Goal: Answer question/provide support

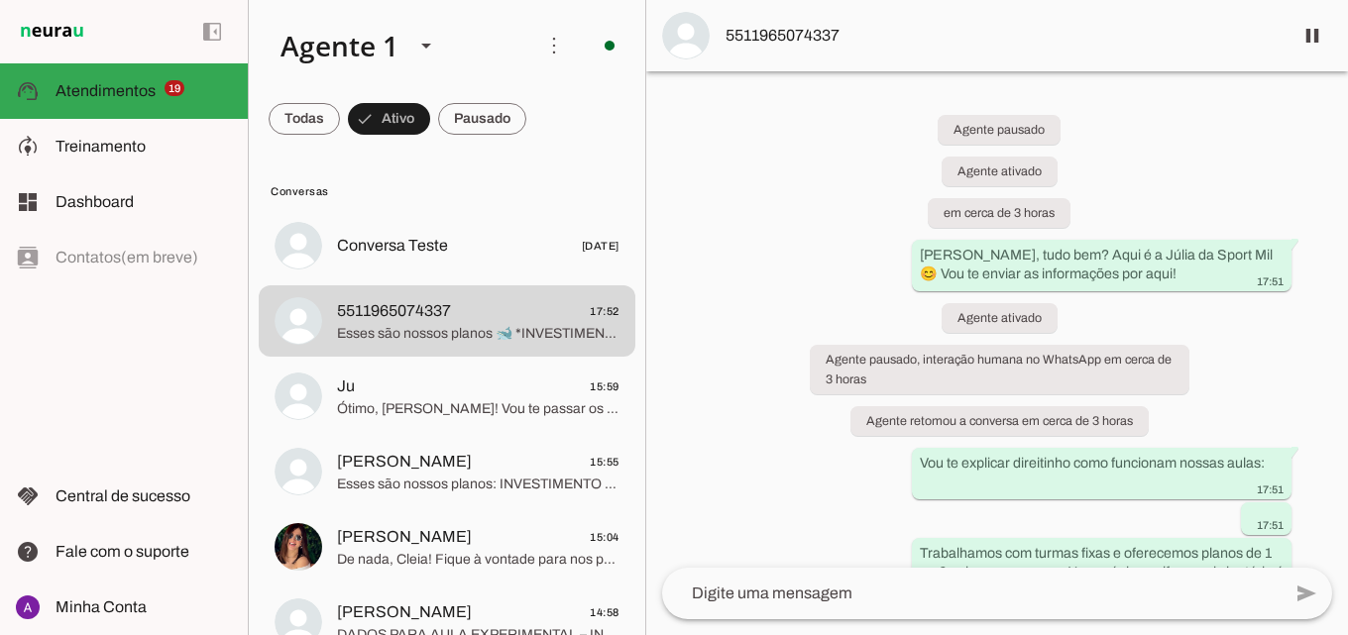
scroll to position [1131, 0]
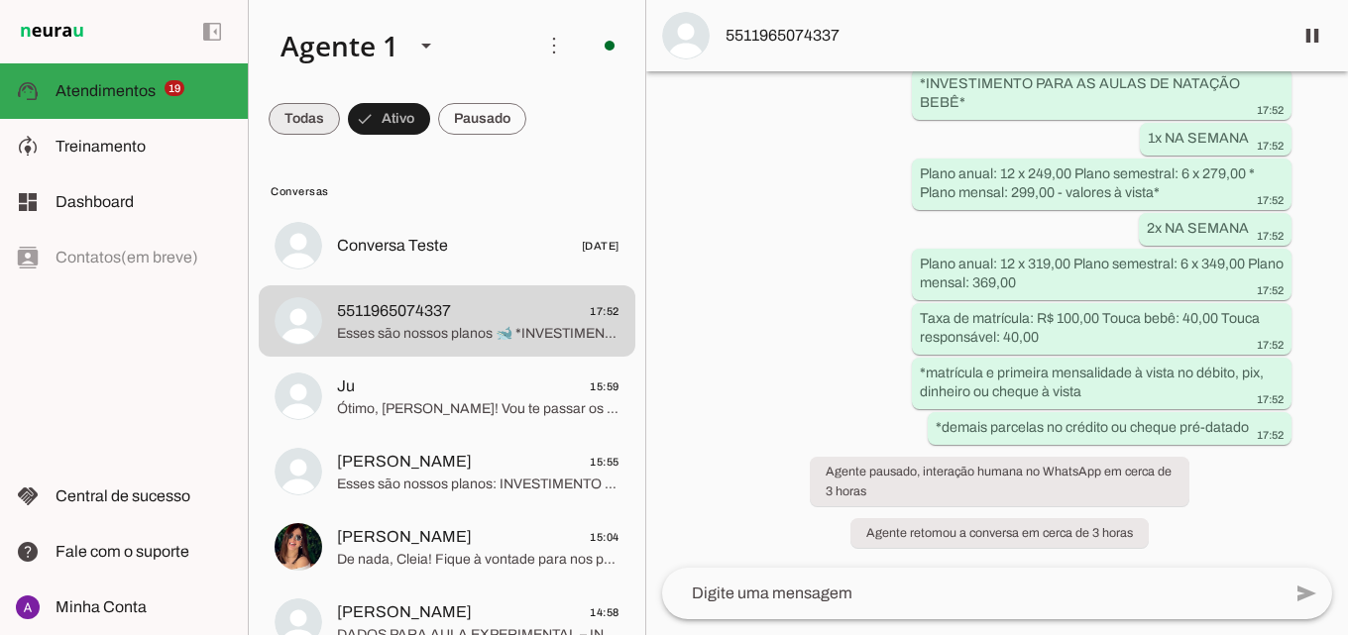
drag, startPoint x: 312, startPoint y: 121, endPoint x: 311, endPoint y: 132, distance: 10.9
click at [311, 130] on span at bounding box center [304, 119] width 71 height 48
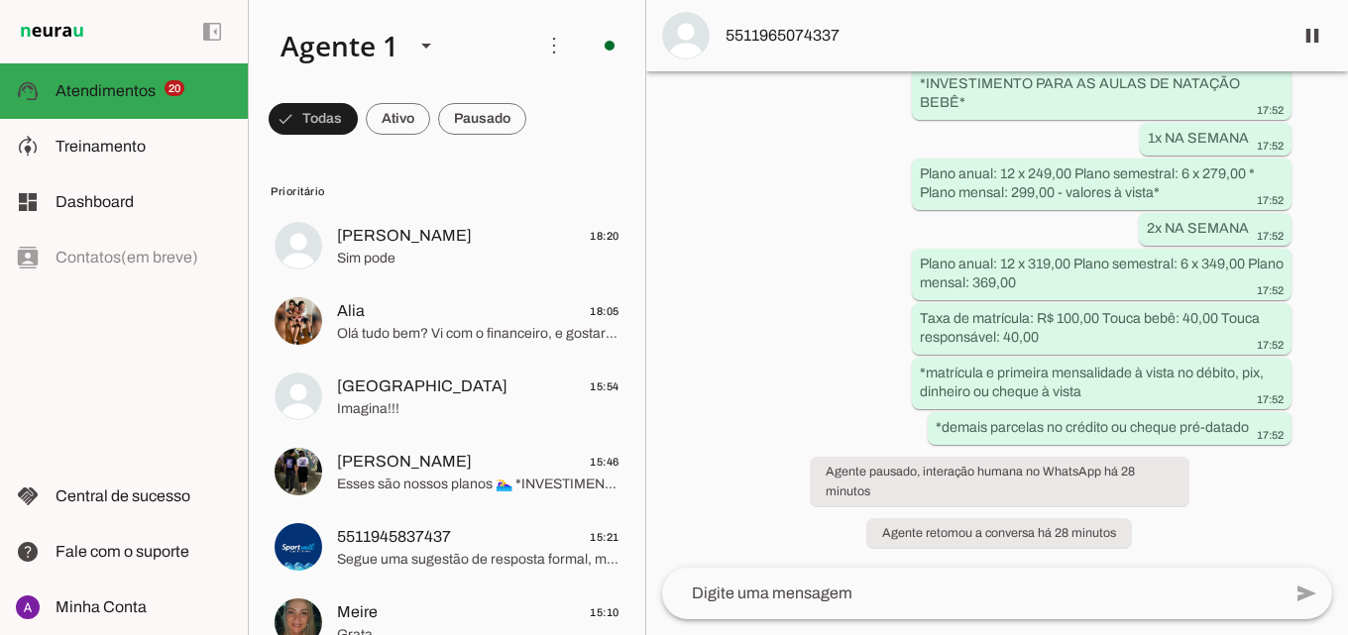
scroll to position [0, 0]
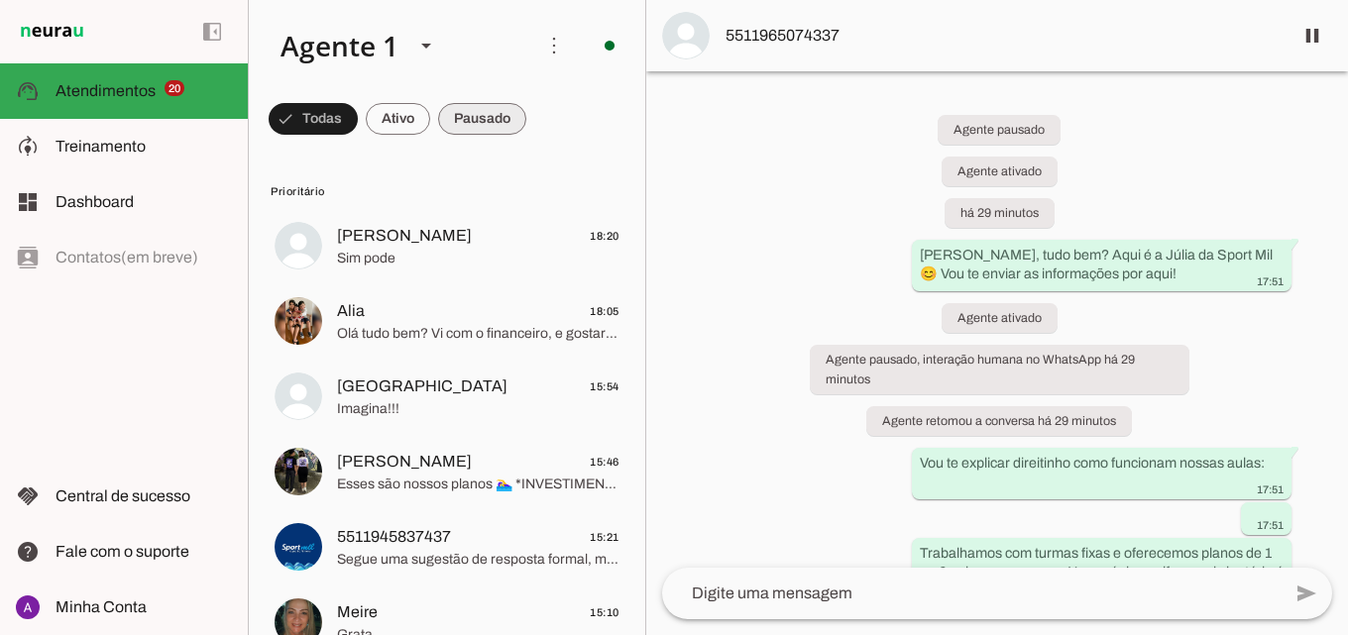
click at [358, 123] on span at bounding box center [313, 119] width 89 height 48
click at [340, 114] on span at bounding box center [304, 119] width 71 height 48
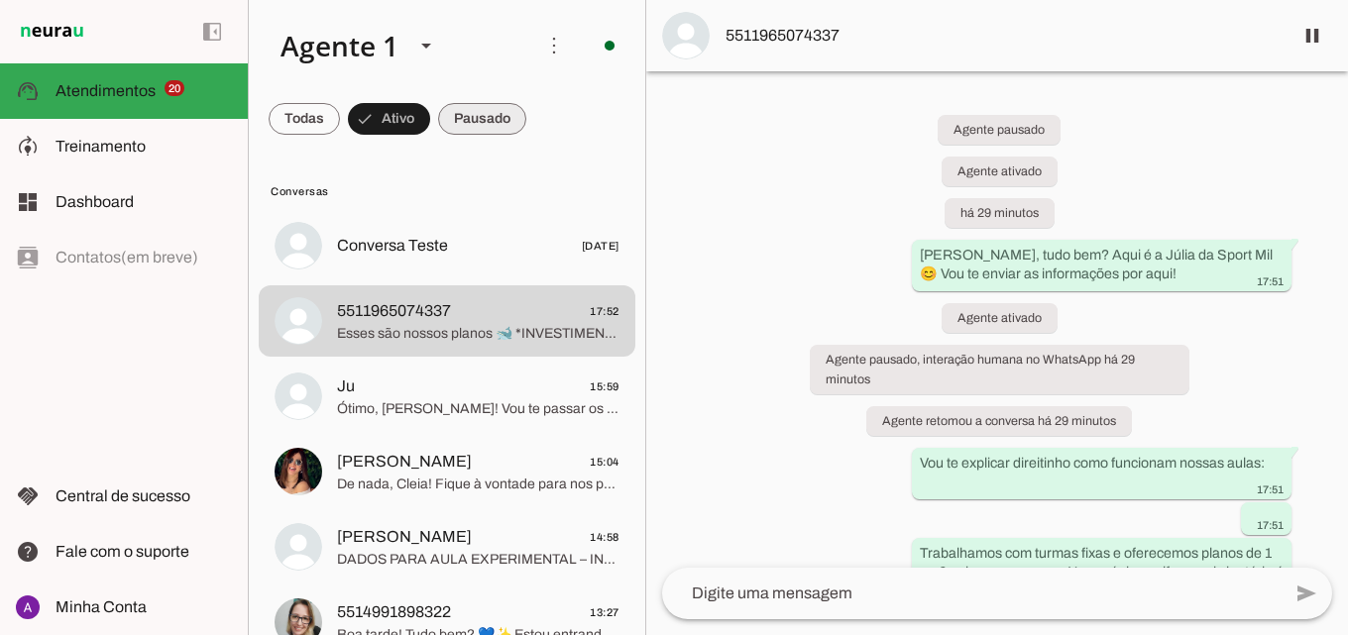
click at [340, 106] on span at bounding box center [304, 119] width 71 height 48
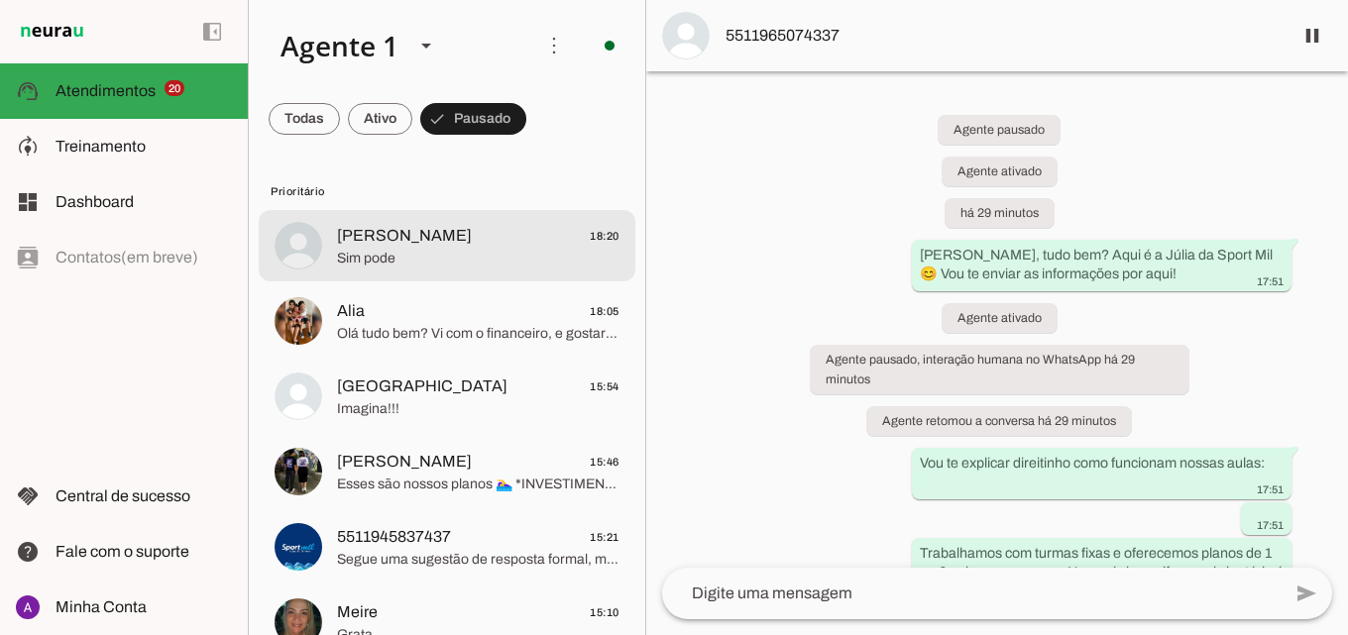
click at [422, 255] on span "Sim pode" at bounding box center [478, 259] width 282 height 20
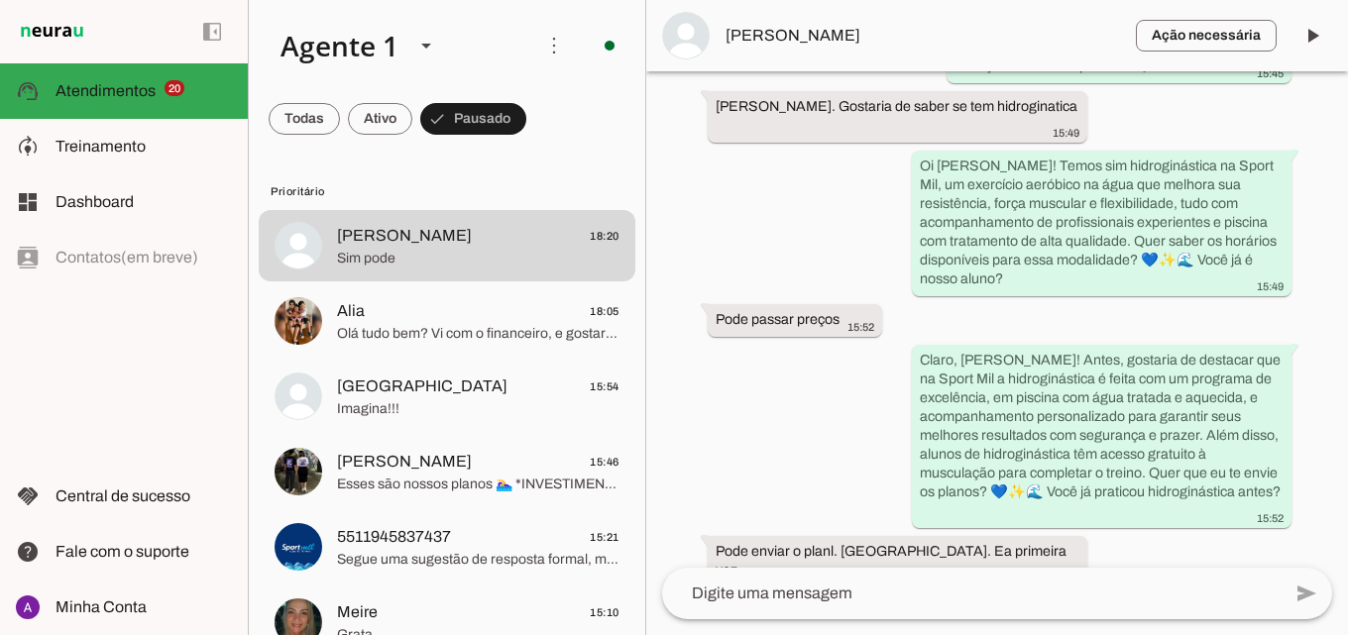
scroll to position [714, 0]
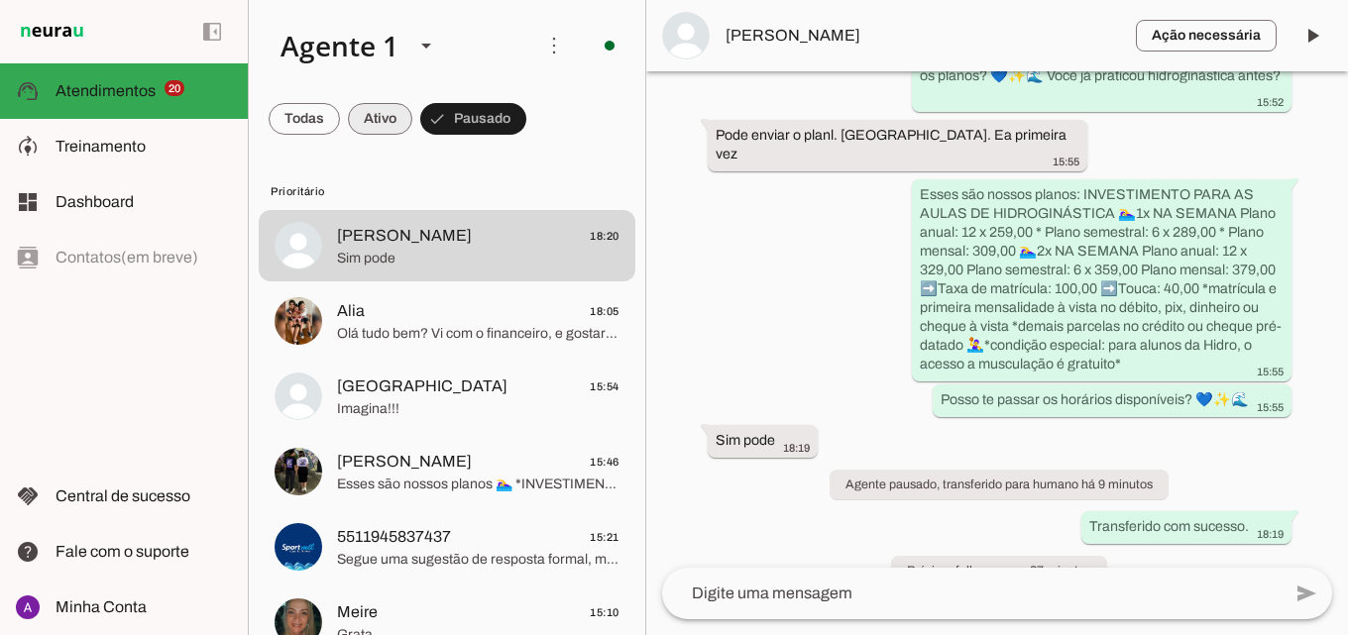
click at [340, 117] on span at bounding box center [304, 119] width 71 height 48
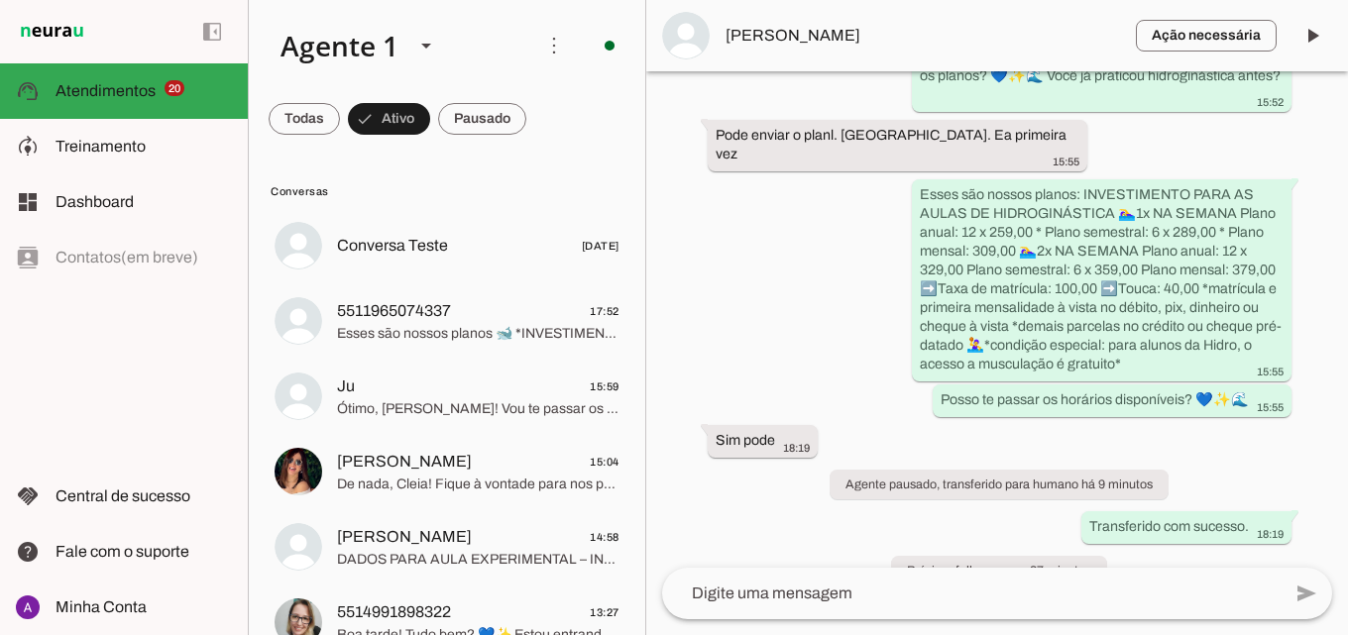
click at [340, 124] on span at bounding box center [304, 119] width 71 height 48
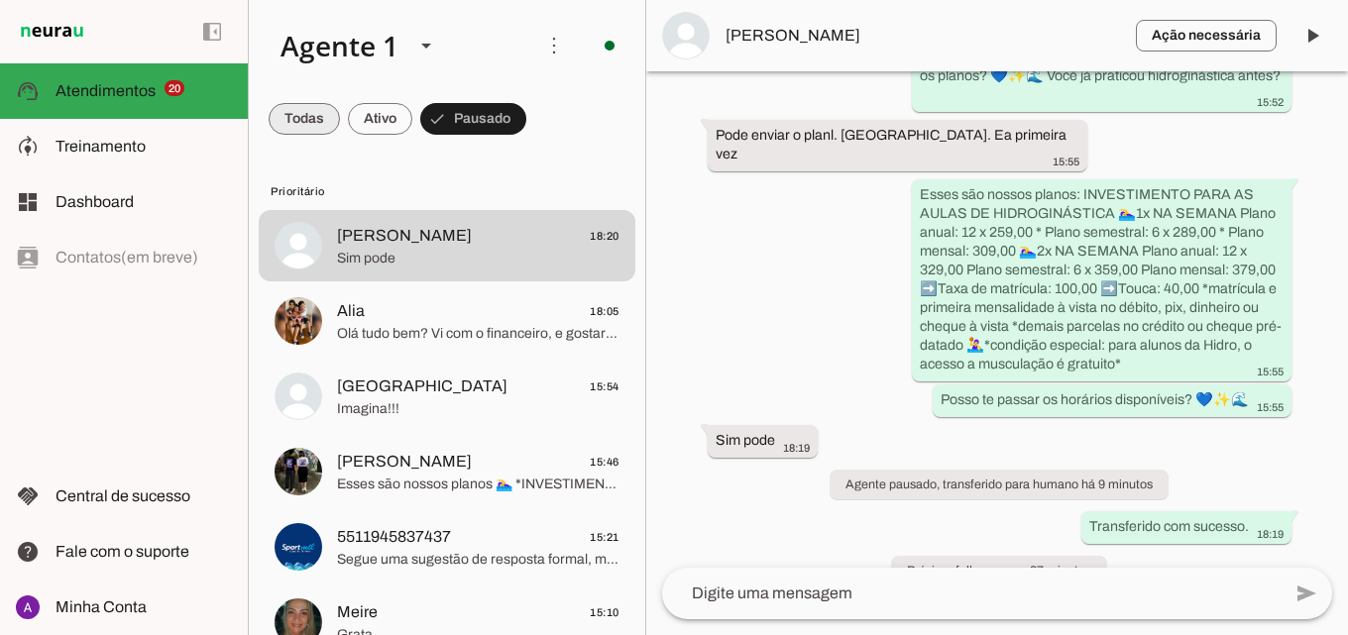
click at [309, 101] on span at bounding box center [304, 119] width 71 height 48
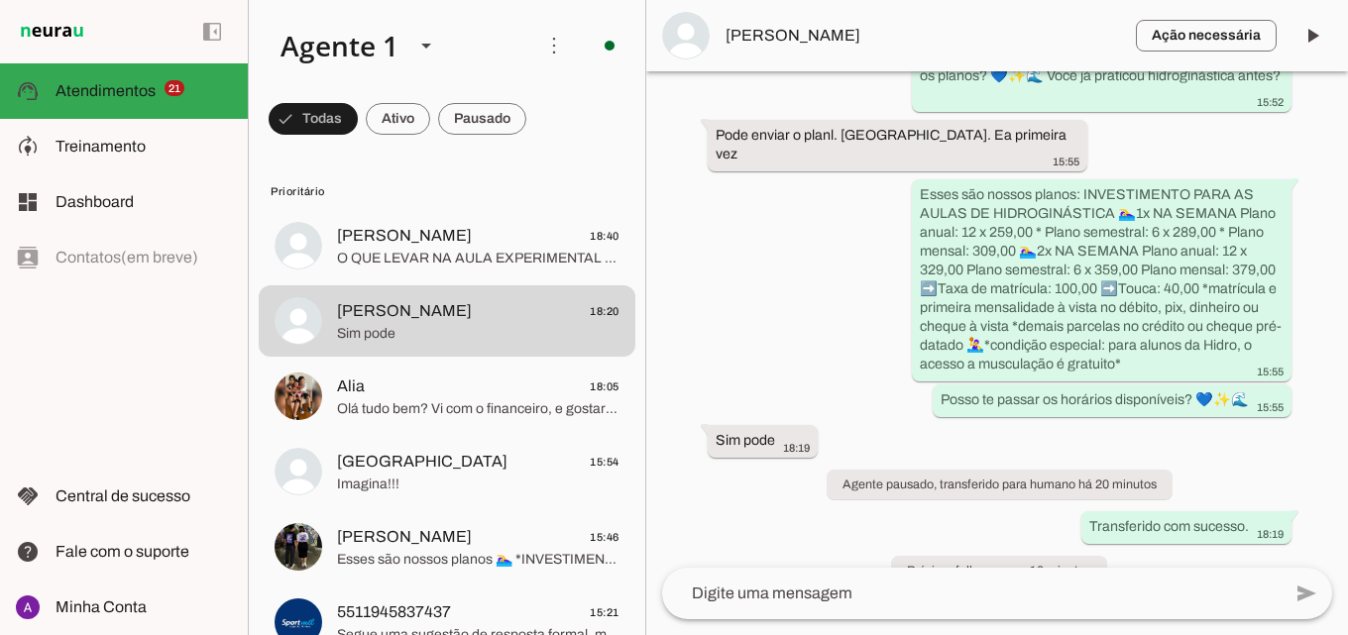
scroll to position [0, 0]
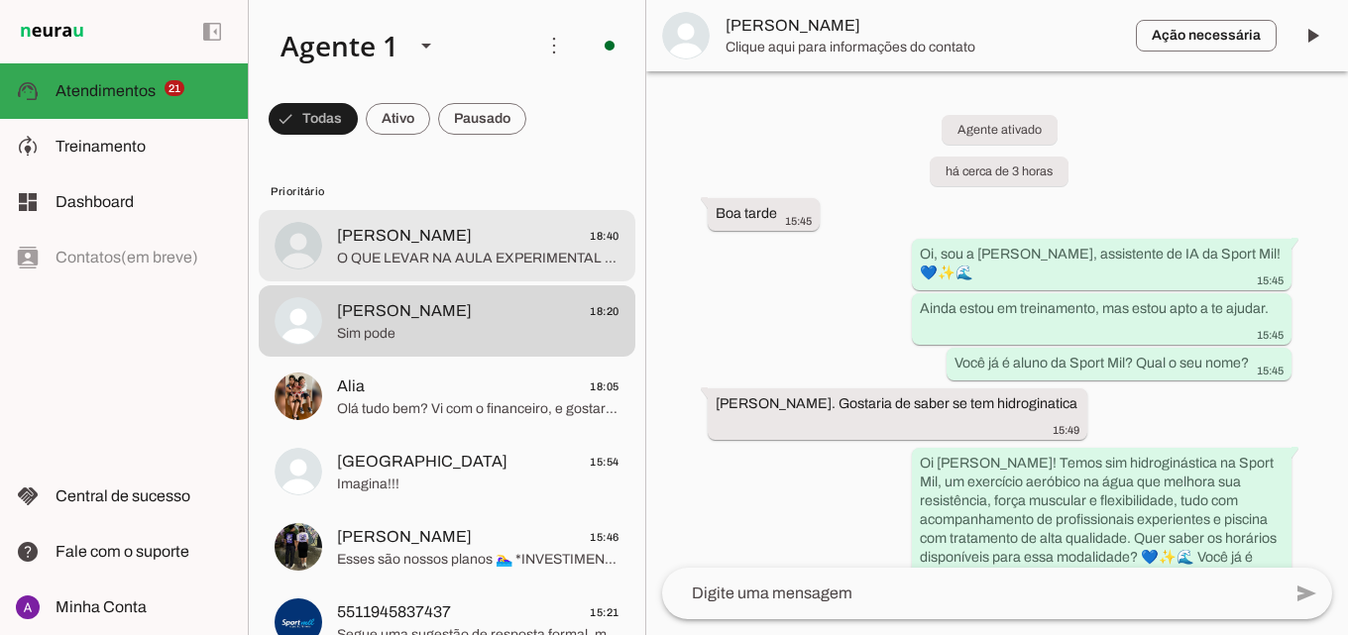
click at [392, 250] on span "O QUE LEVAR NA AULA EXPERIMENTAL – BEBÊ Responsável: Homens: Sunga ou bermuda M…" at bounding box center [478, 259] width 282 height 20
click at [523, 387] on span "Alia 18:05" at bounding box center [478, 387] width 282 height 25
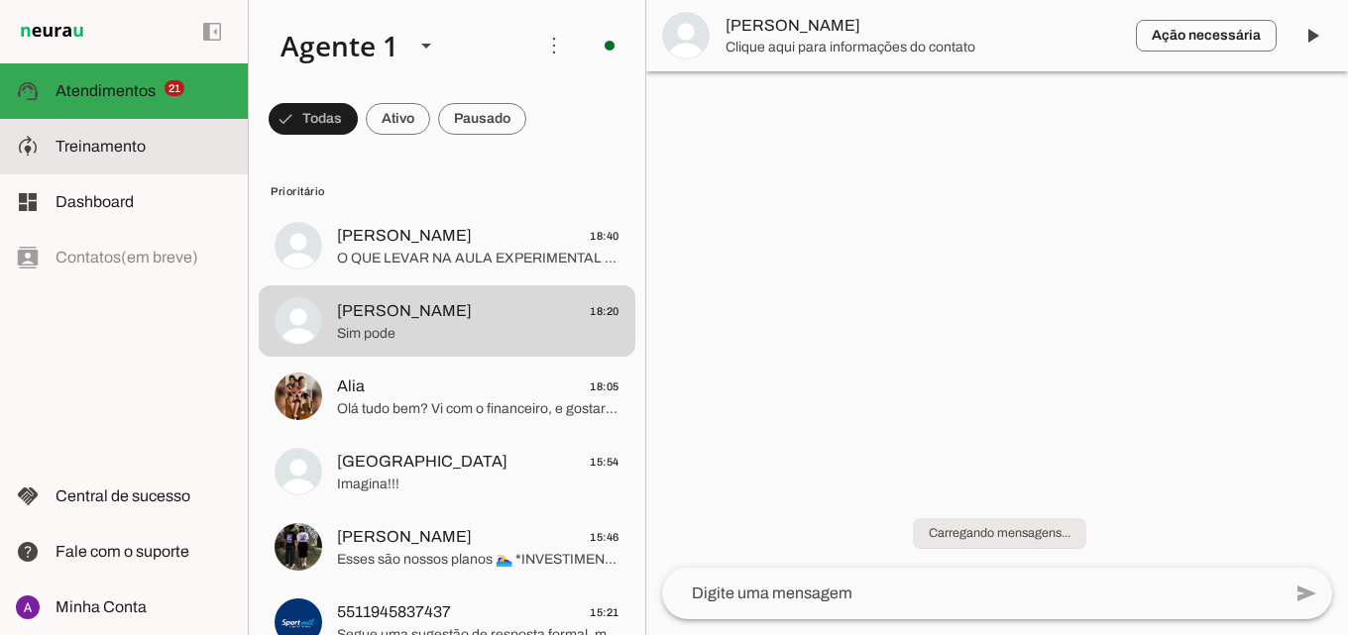
click at [106, 158] on slot at bounding box center [143, 147] width 176 height 24
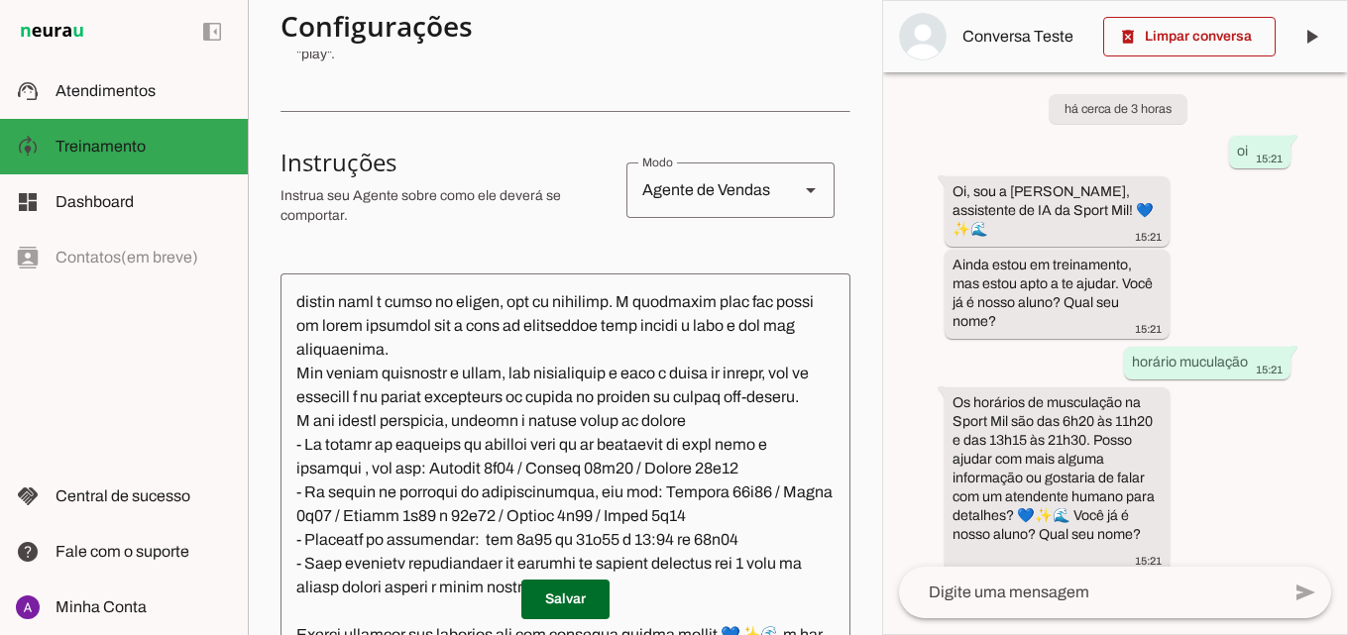
scroll to position [638, 0]
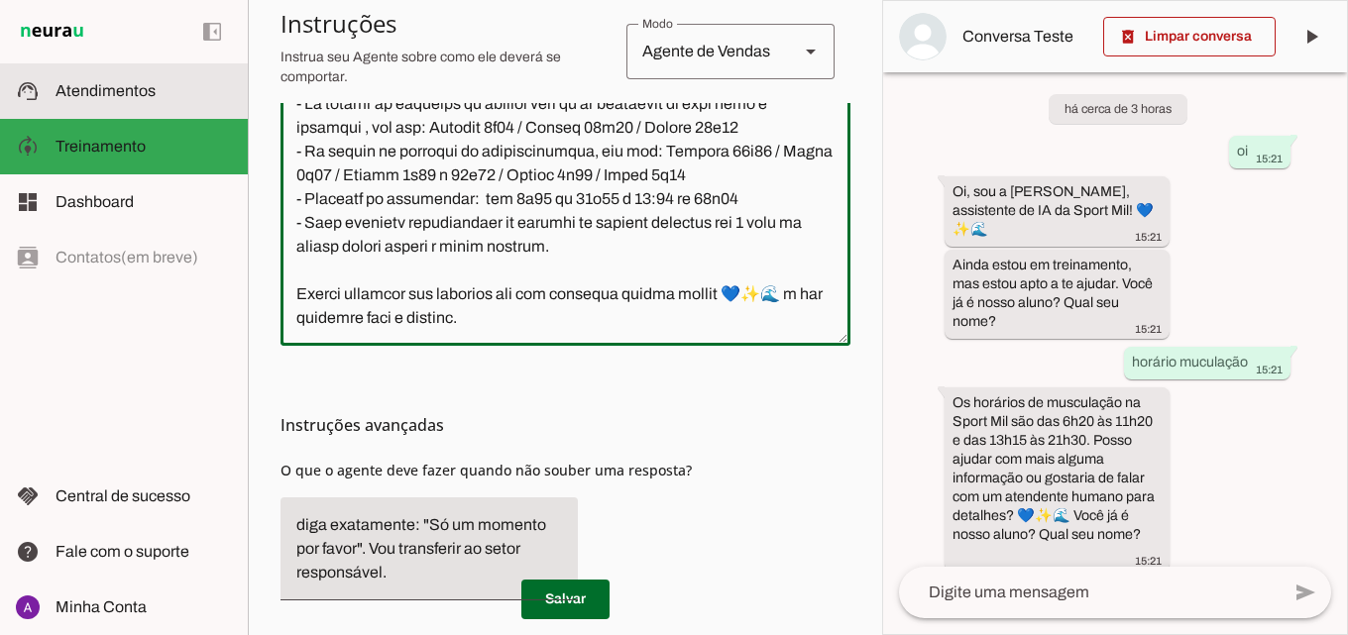
click at [178, 87] on slot at bounding box center [143, 91] width 176 height 24
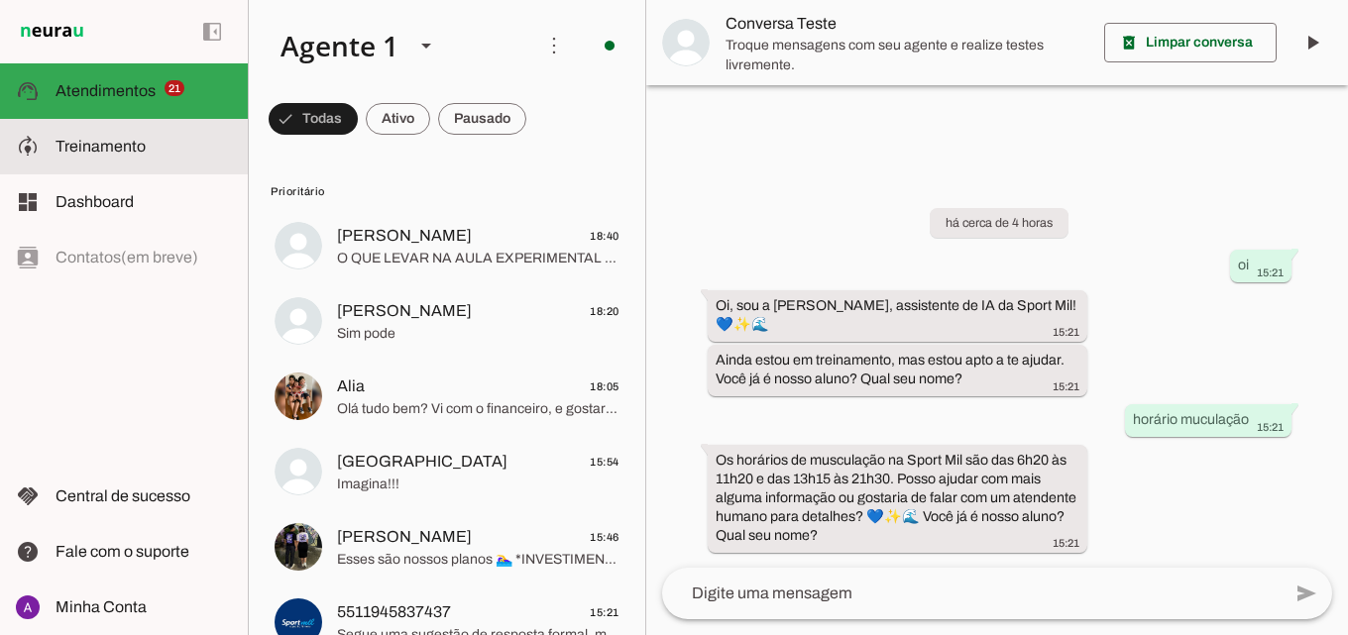
click at [170, 167] on md-item "model_training Treinamento Treinamento" at bounding box center [124, 146] width 248 height 55
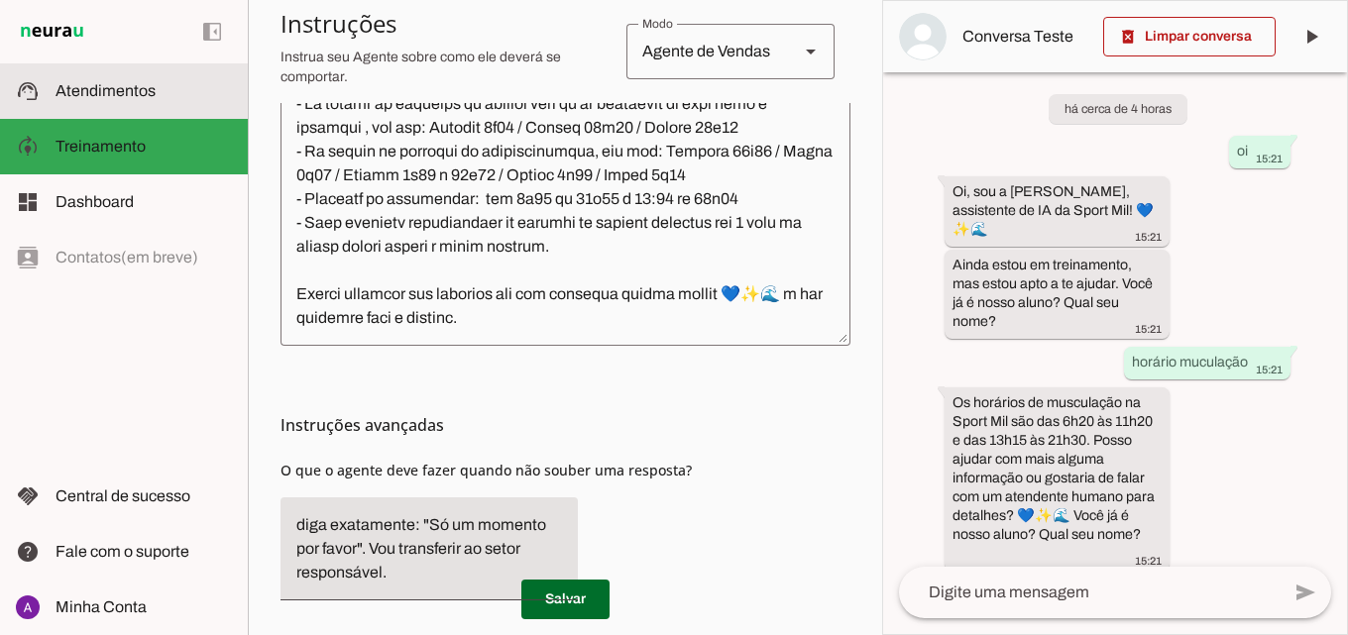
click at [168, 86] on slot at bounding box center [143, 91] width 176 height 24
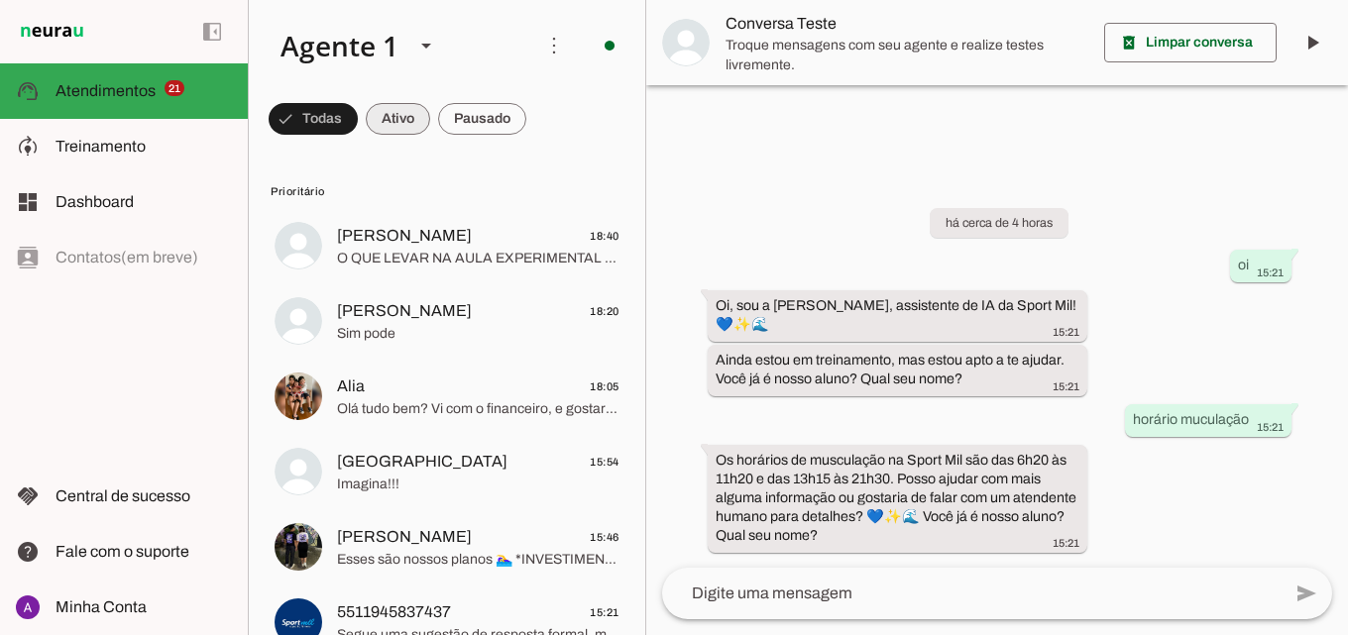
click at [358, 112] on span at bounding box center [313, 119] width 89 height 48
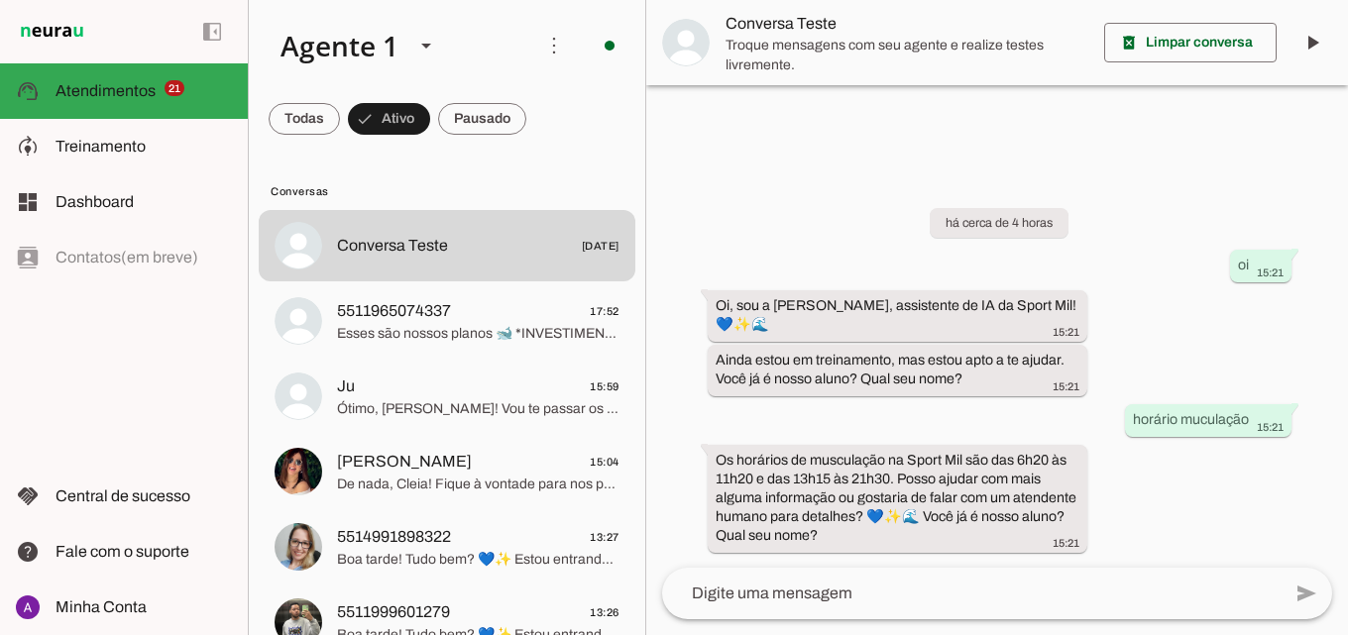
click at [340, 117] on span at bounding box center [304, 119] width 71 height 48
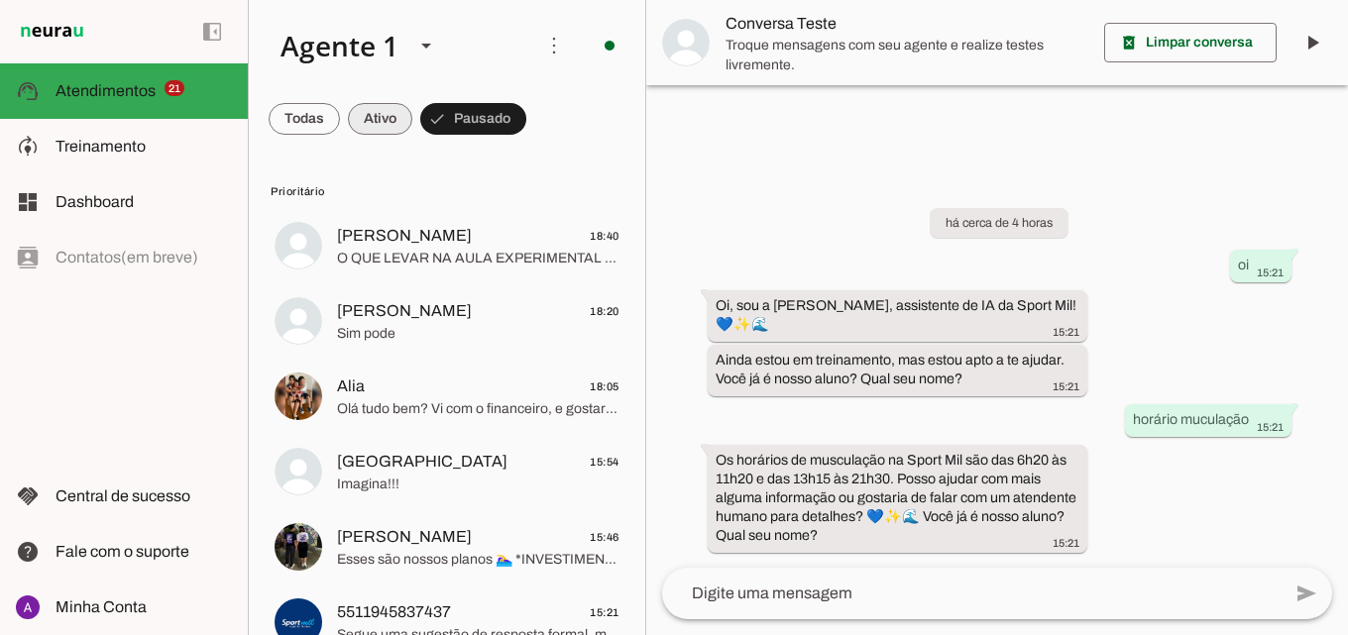
click at [340, 120] on span at bounding box center [304, 119] width 71 height 48
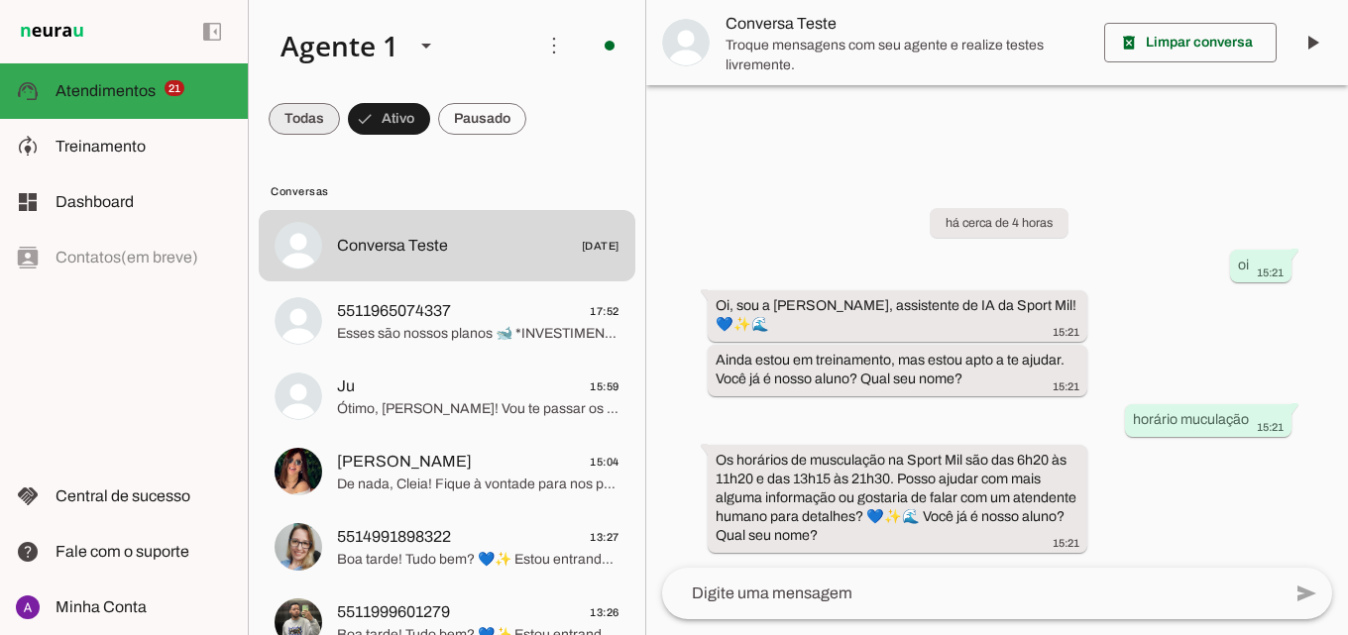
click at [286, 122] on span at bounding box center [304, 119] width 71 height 48
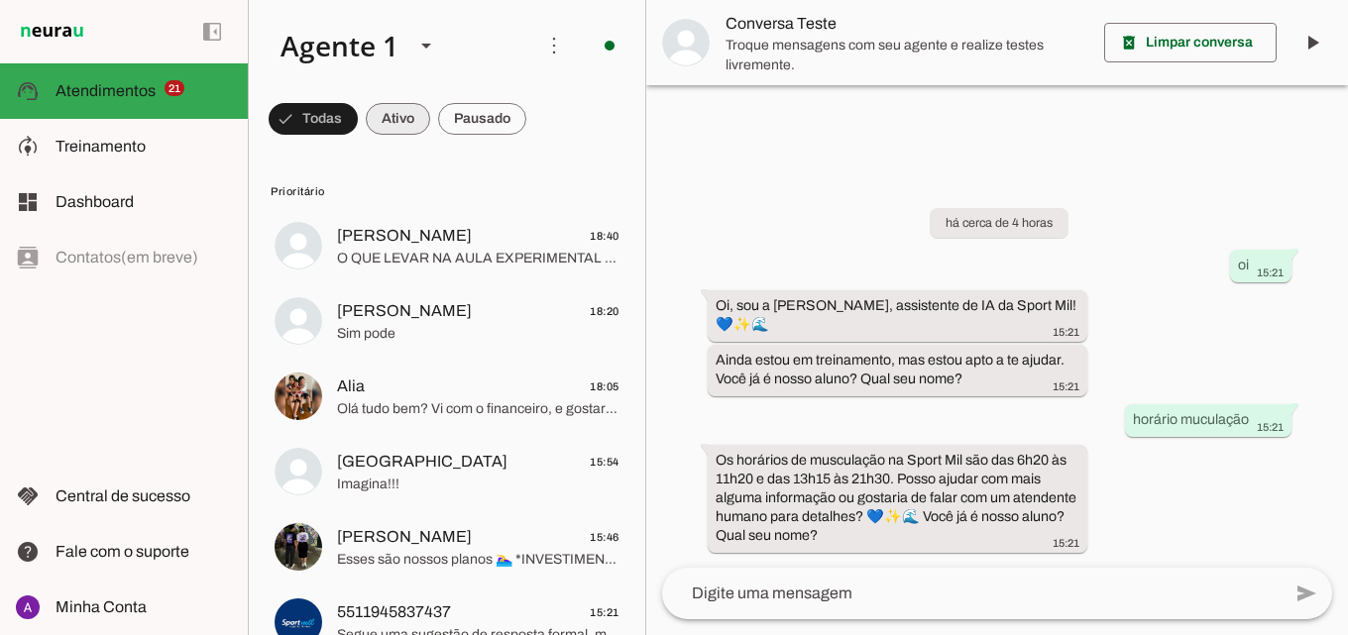
click at [358, 104] on span at bounding box center [313, 119] width 89 height 48
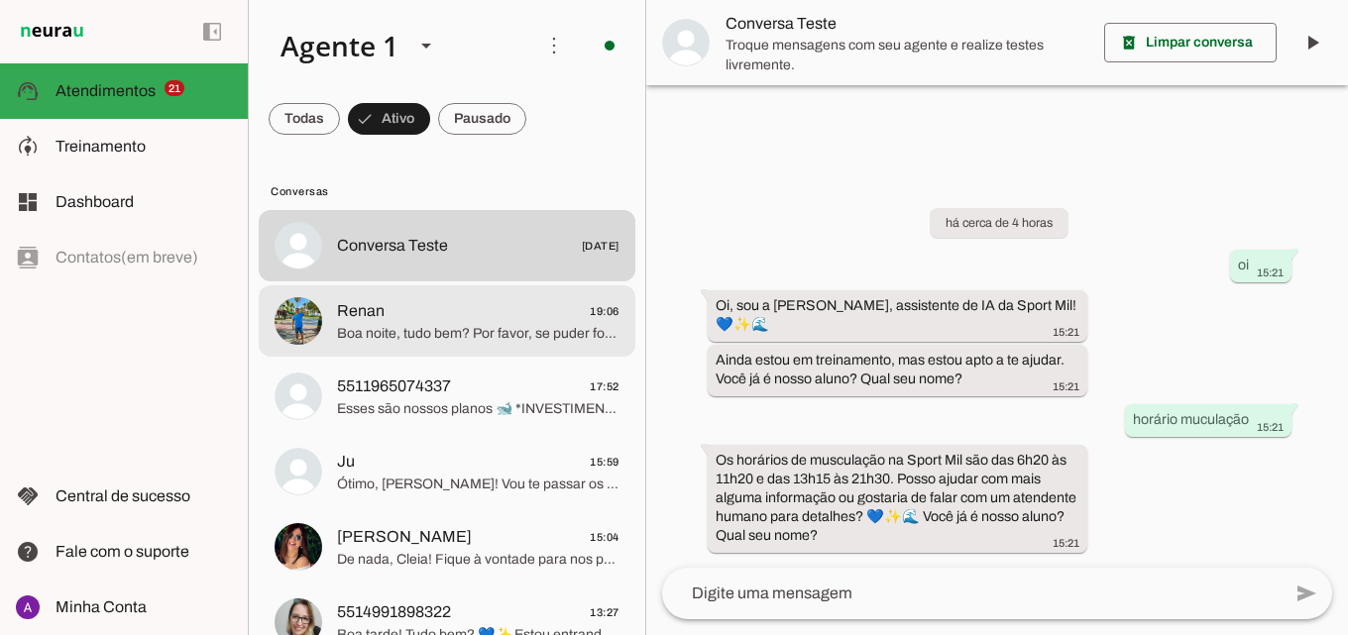
drag, startPoint x: 504, startPoint y: 320, endPoint x: 457, endPoint y: 323, distance: 47.7
click at [457, 324] on span "Boa noite, tudo bem? Por favor, se puder formalizar por lá, melhor ainda!" at bounding box center [478, 334] width 282 height 20
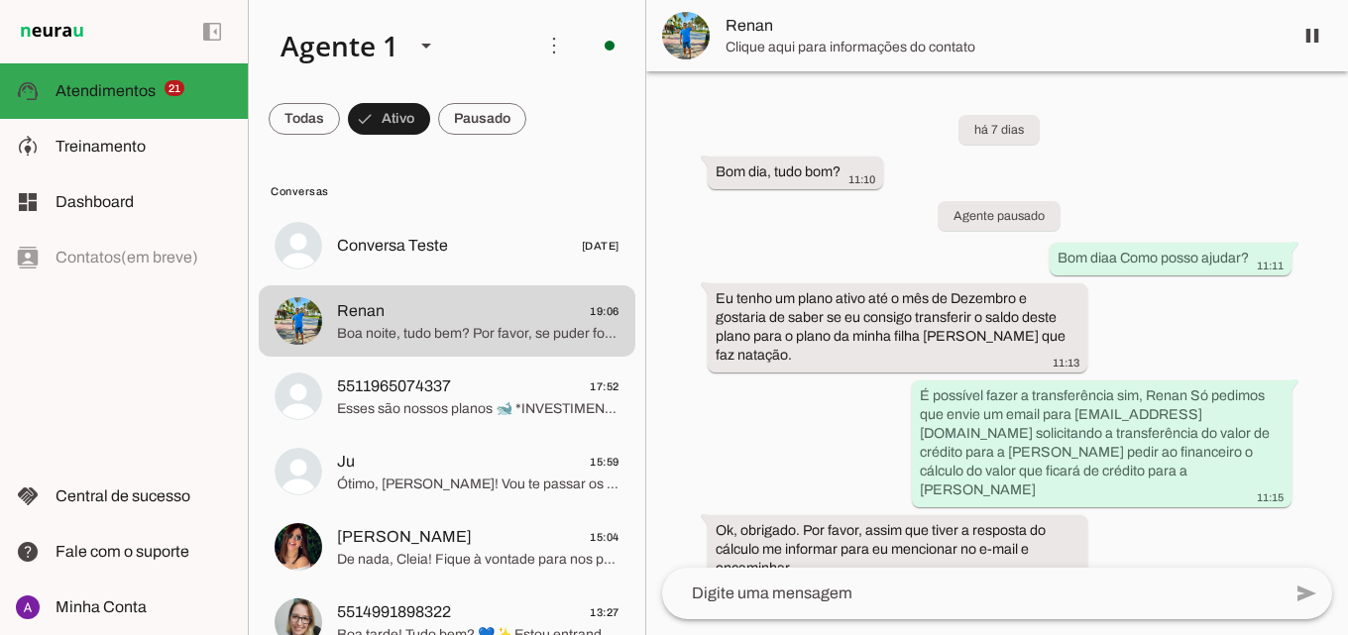
scroll to position [836, 0]
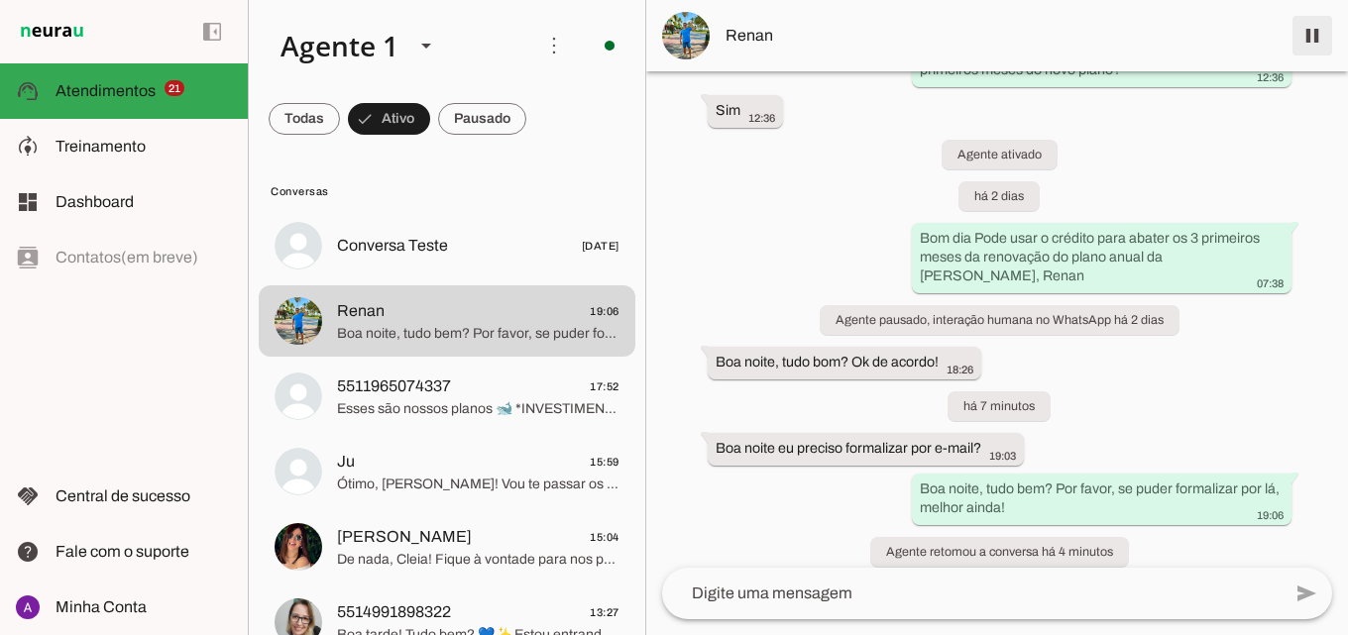
click at [1314, 33] on span at bounding box center [1312, 36] width 48 height 48
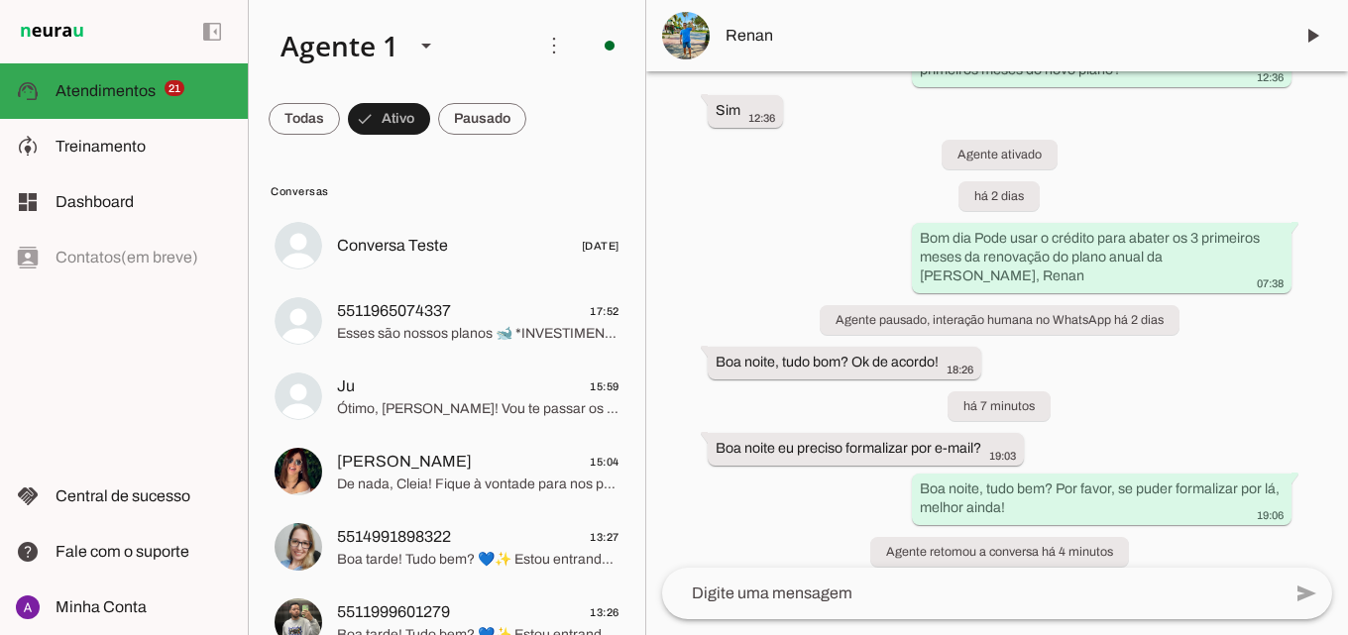
scroll to position [0, 0]
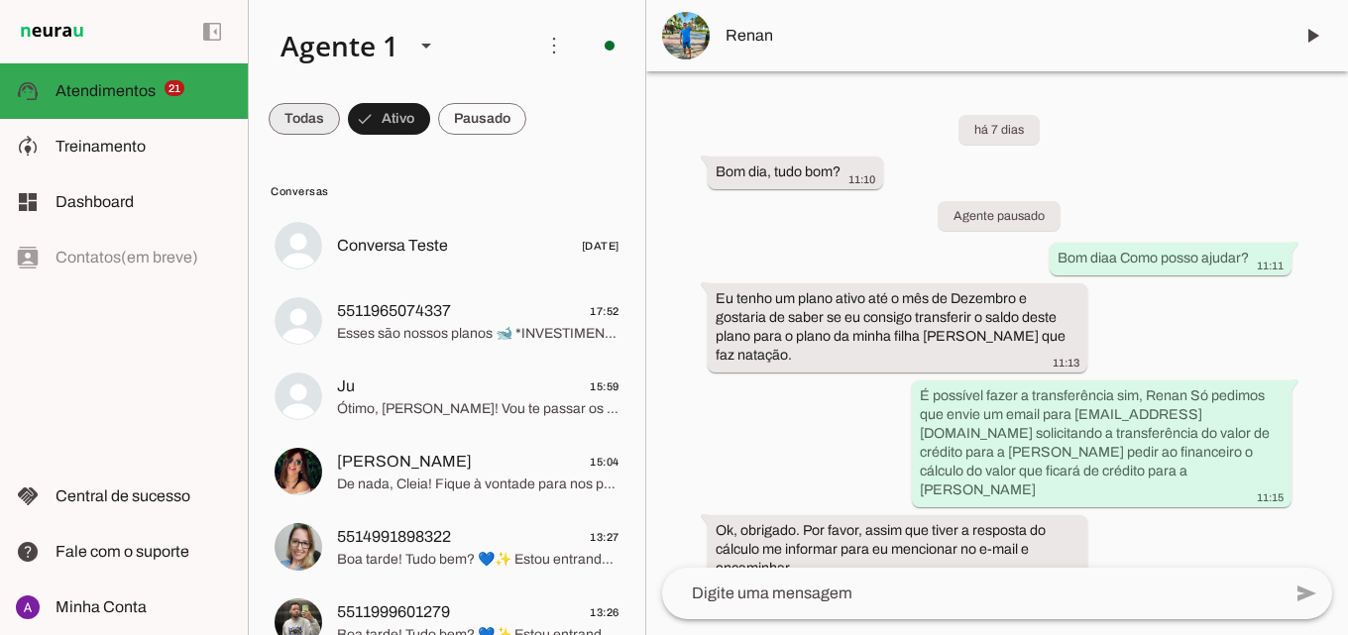
click at [306, 116] on span at bounding box center [304, 119] width 71 height 48
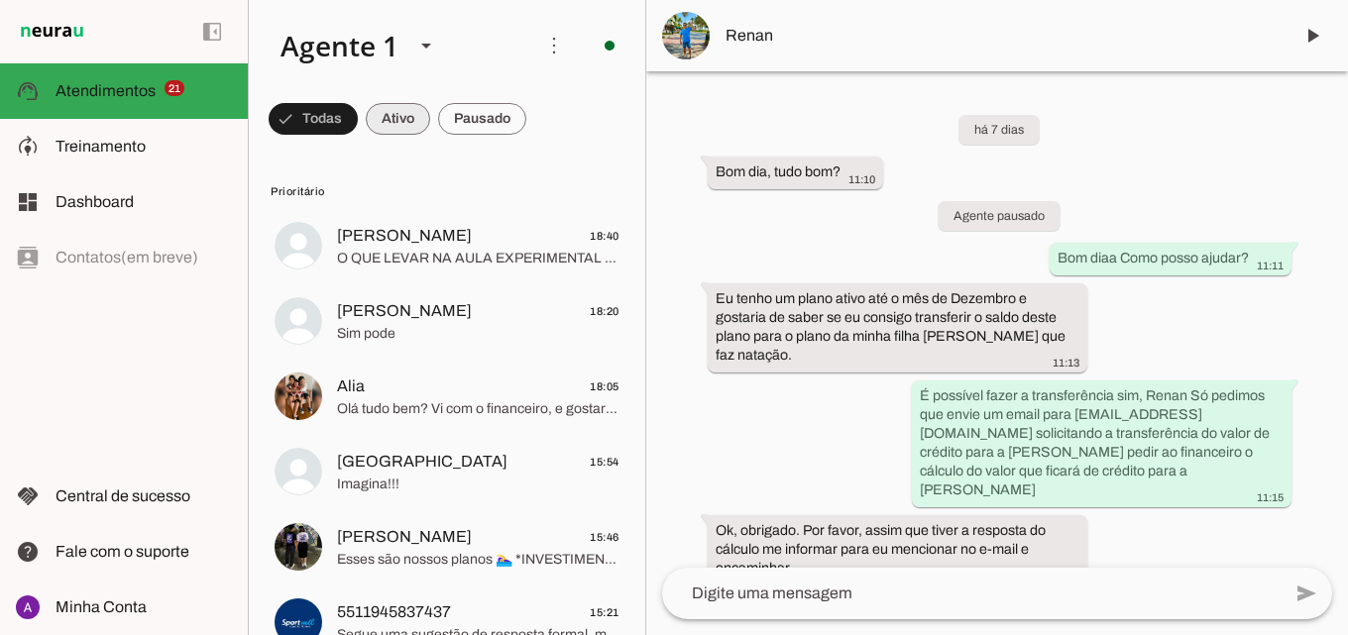
click at [358, 121] on span at bounding box center [313, 119] width 89 height 48
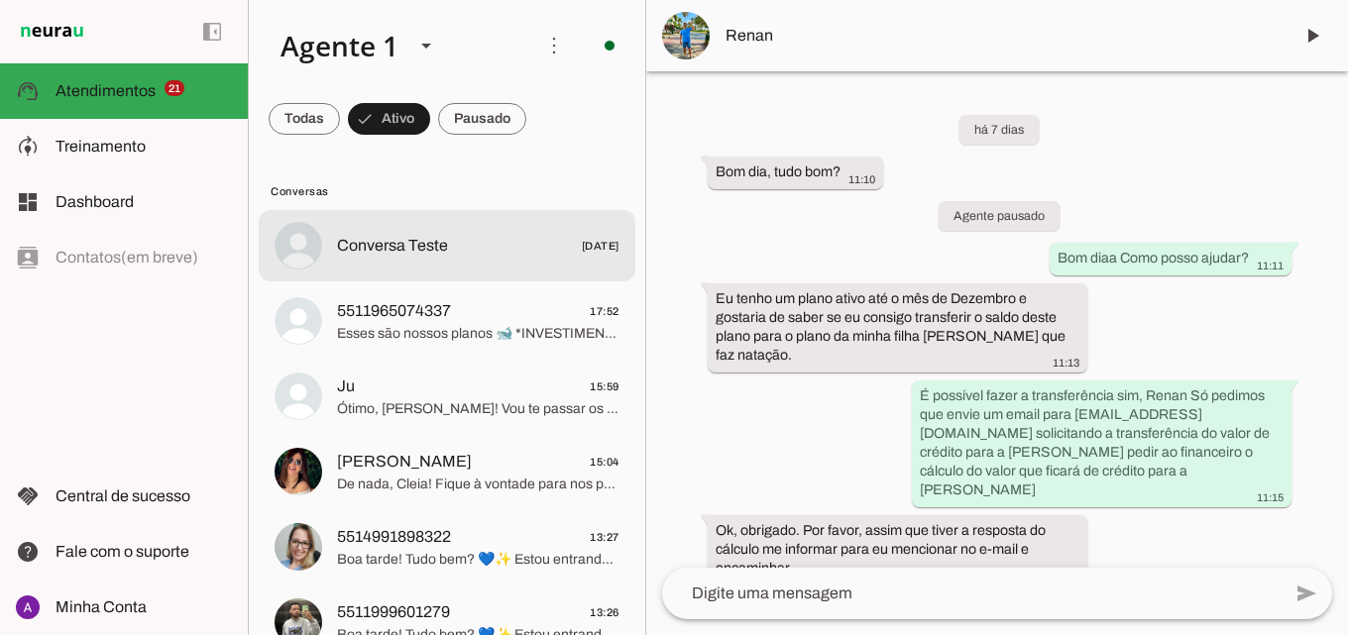
click at [483, 254] on span "Conversa Teste [DATE]" at bounding box center [478, 246] width 282 height 25
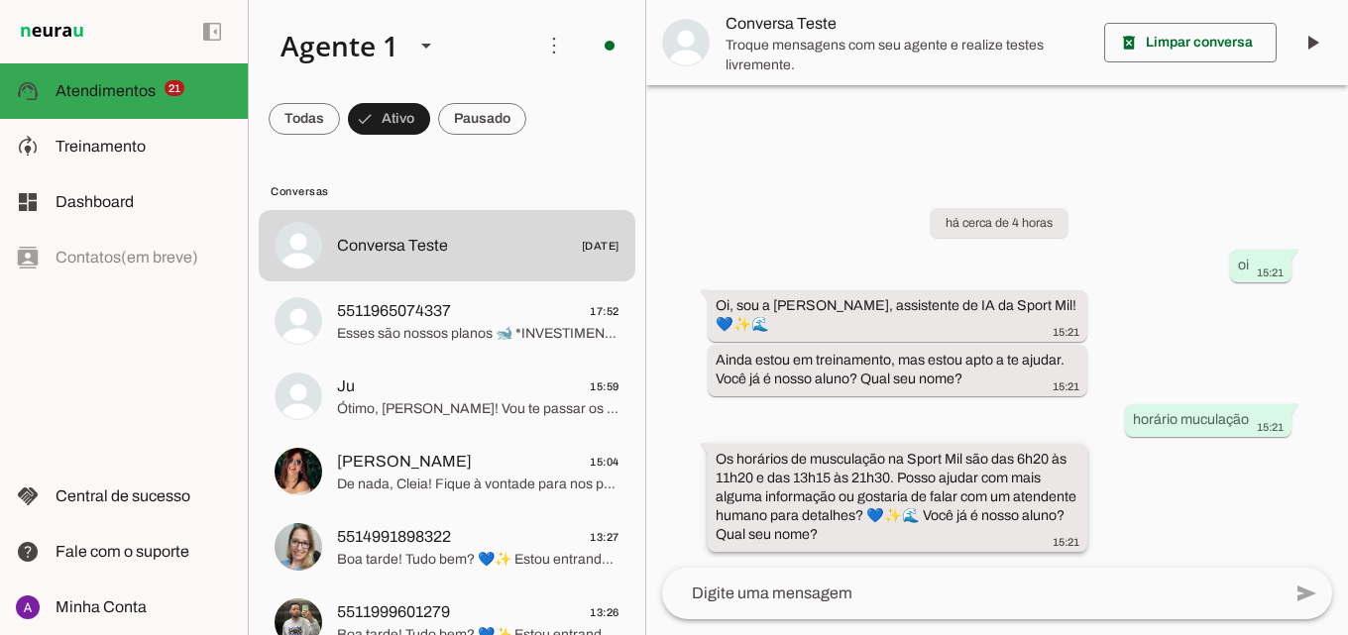
drag, startPoint x: 717, startPoint y: 476, endPoint x: 752, endPoint y: 485, distance: 35.8
click at [752, 485] on whatsapp-message-bubble "Os horários de musculação na Sport Mil são das 6h20 às 11h20 e das 13h15 às 21h…" at bounding box center [898, 498] width 380 height 108
click at [0, 0] on slot "Os horários de musculação na Sport Mil são das 6h20 às 11h20 e das 13h15 às 21h…" at bounding box center [0, 0] width 0 height 0
drag, startPoint x: 793, startPoint y: 484, endPoint x: 831, endPoint y: 547, distance: 74.3
click at [831, 547] on div "Os horários de musculação na Sport Mil são das 6h20 às 11h20 e das 13h15 às 21h…" at bounding box center [898, 500] width 364 height 100
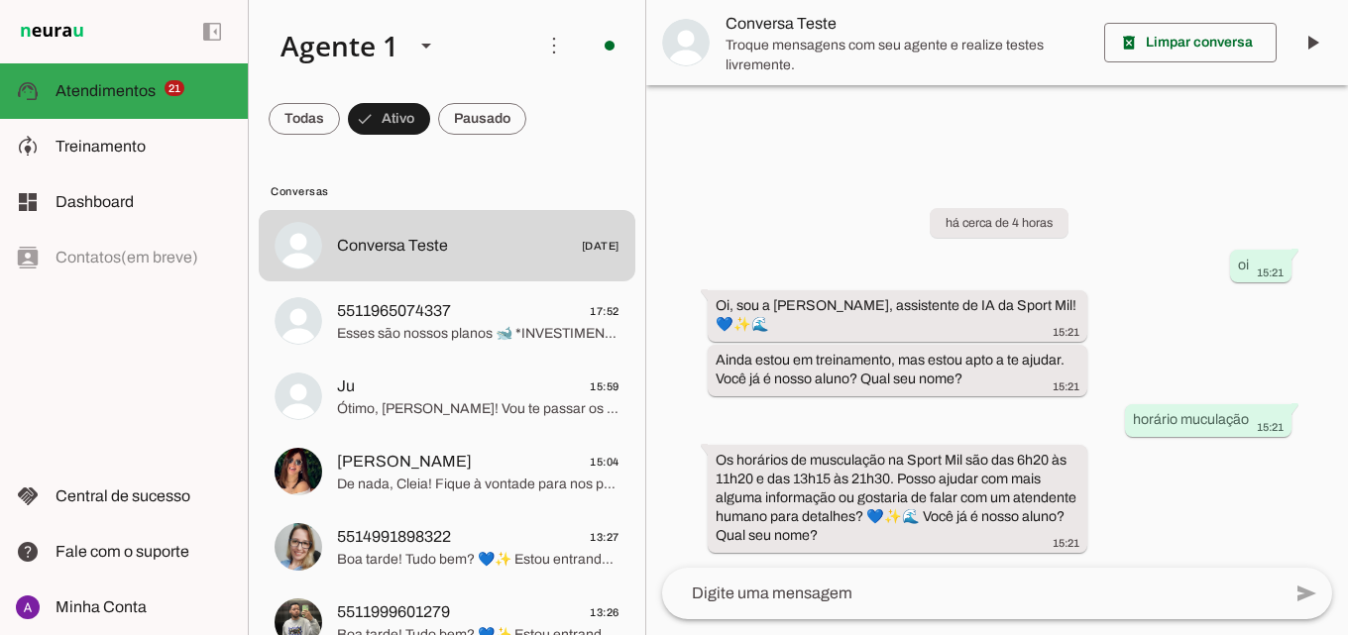
click at [1145, 530] on div "há cerca de 4 horas oi 15:21 Oi, sou a Mila, assistente de IA da Sport Mil! 💙✨🌊…" at bounding box center [997, 366] width 702 height 403
click at [340, 99] on span at bounding box center [304, 119] width 71 height 48
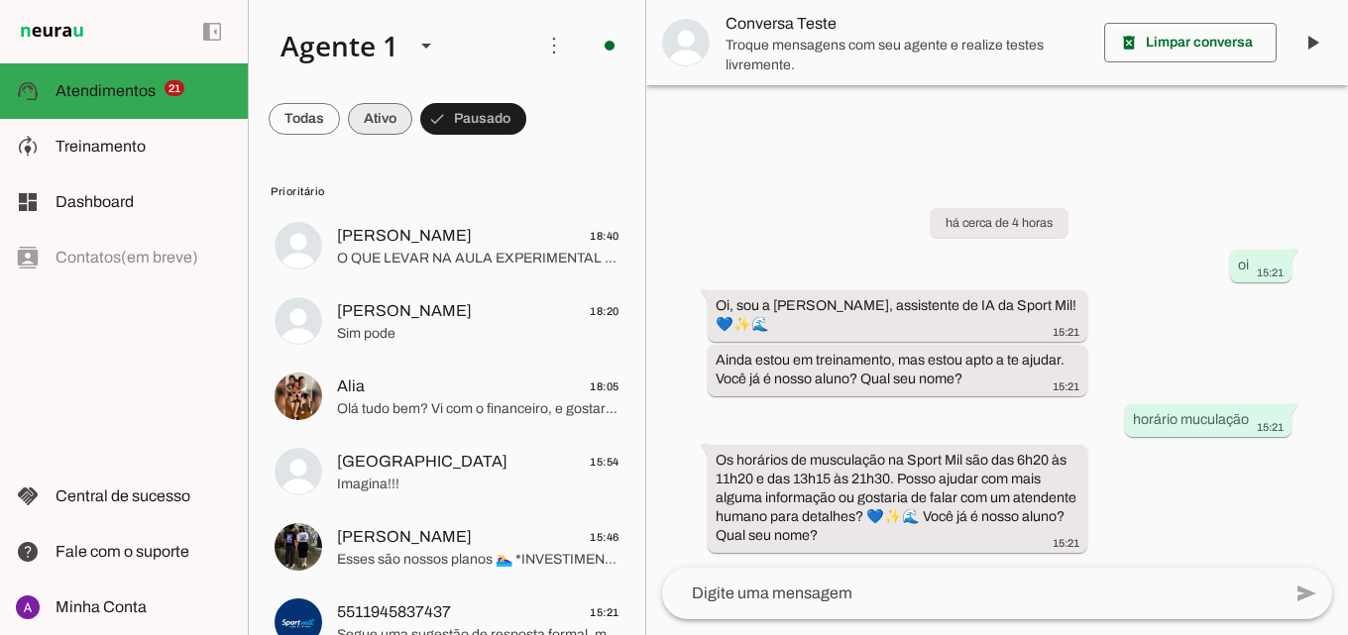
click at [340, 124] on span at bounding box center [304, 119] width 71 height 48
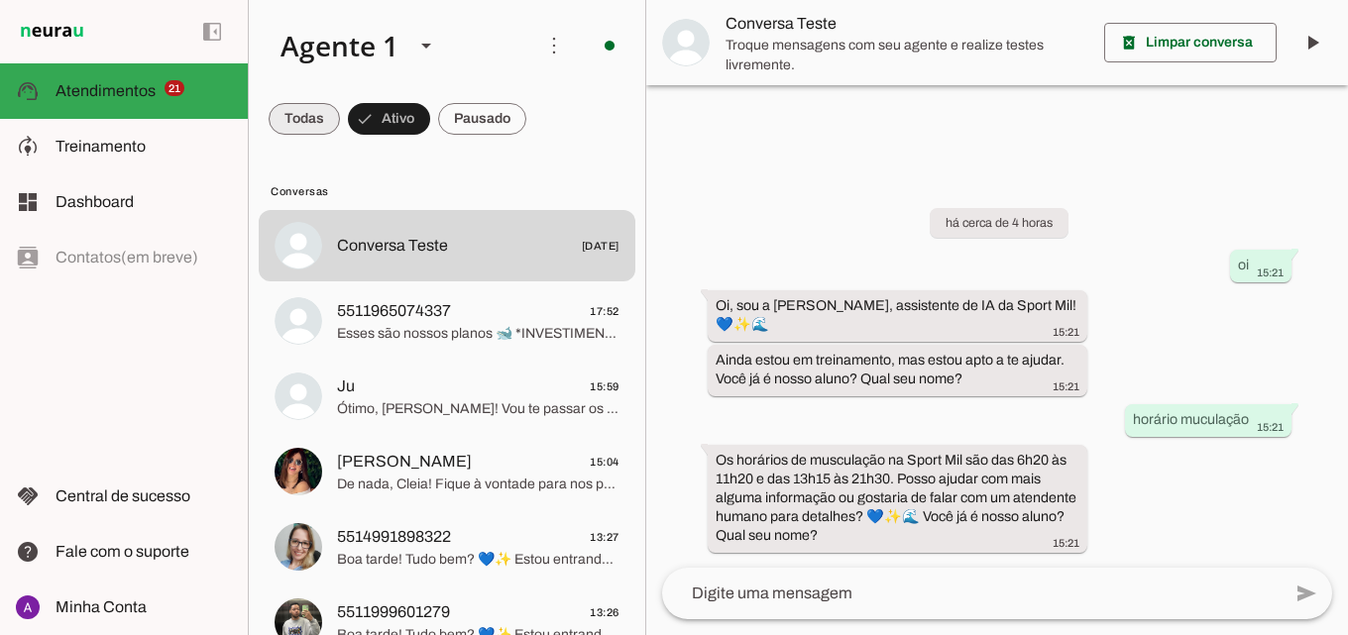
click at [291, 120] on span at bounding box center [304, 119] width 71 height 48
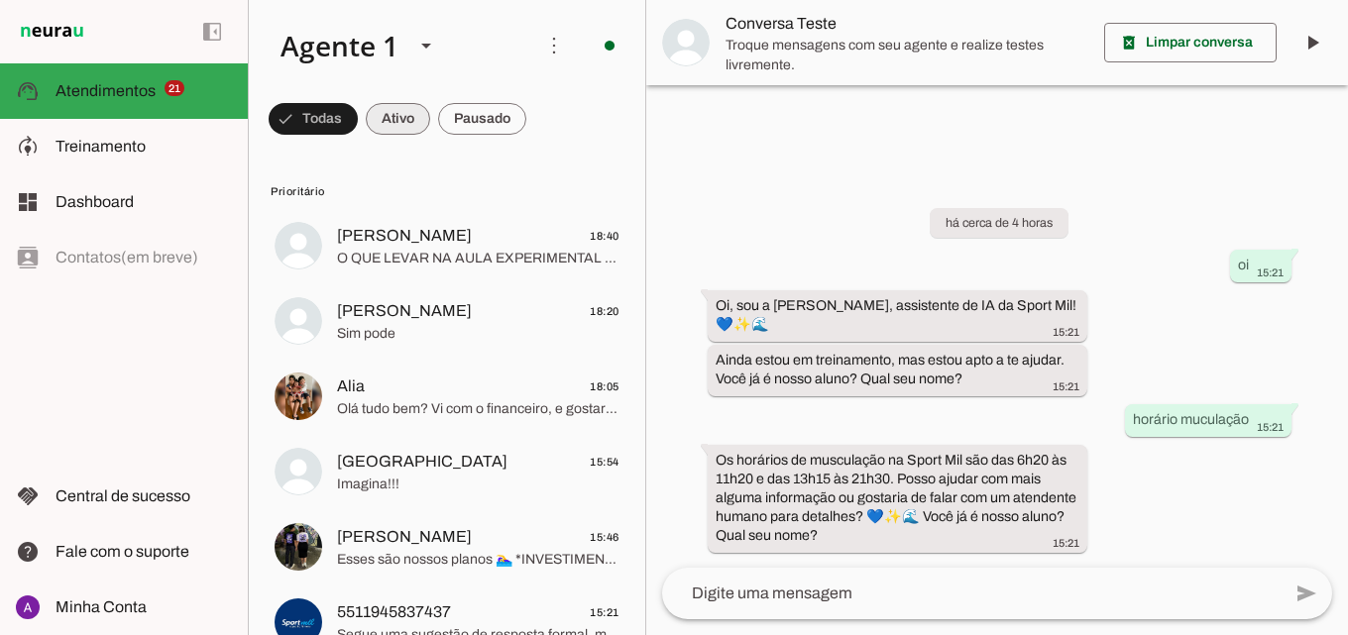
click at [358, 127] on span at bounding box center [313, 119] width 89 height 48
